Goal: Find specific page/section: Find specific page/section

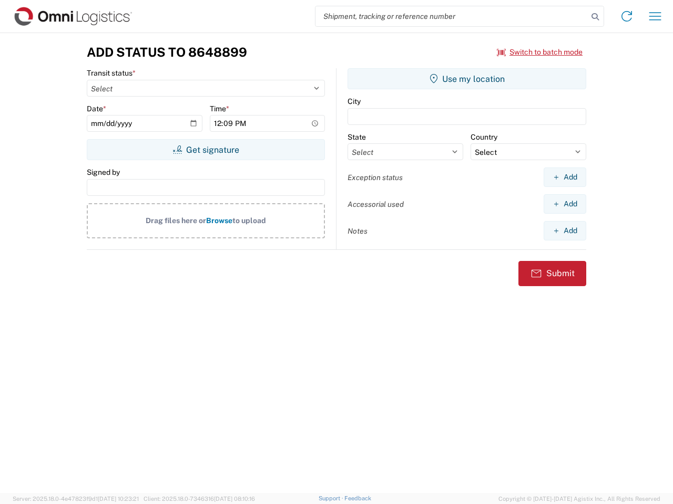
click at [451, 16] on input "search" at bounding box center [451, 16] width 272 height 20
click at [595, 17] on icon at bounding box center [594, 16] width 15 height 15
click at [626, 16] on icon at bounding box center [626, 16] width 17 height 17
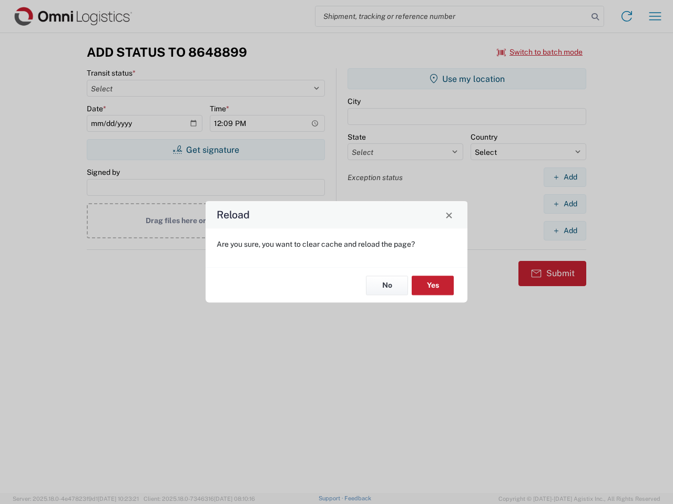
click at [540, 52] on div "Reload Are you sure, you want to clear cache and reload the page? No Yes" at bounding box center [336, 252] width 673 height 504
click at [205, 150] on div "Reload Are you sure, you want to clear cache and reload the page? No Yes" at bounding box center [336, 252] width 673 height 504
click at [467, 79] on div "Reload Are you sure, you want to clear cache and reload the page? No Yes" at bounding box center [336, 252] width 673 height 504
click at [564, 177] on div "Reload Are you sure, you want to clear cache and reload the page? No Yes" at bounding box center [336, 252] width 673 height 504
click at [564, 204] on div "Reload Are you sure, you want to clear cache and reload the page? No Yes" at bounding box center [336, 252] width 673 height 504
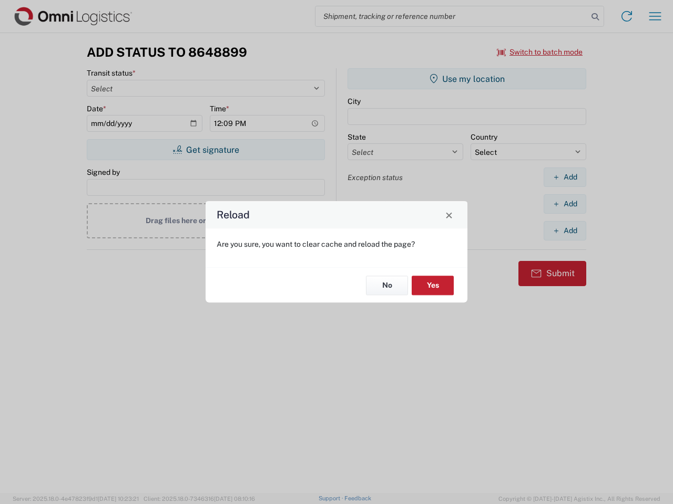
click at [564, 231] on div "Reload Are you sure, you want to clear cache and reload the page? No Yes" at bounding box center [336, 252] width 673 height 504
